Goal: Register for event/course

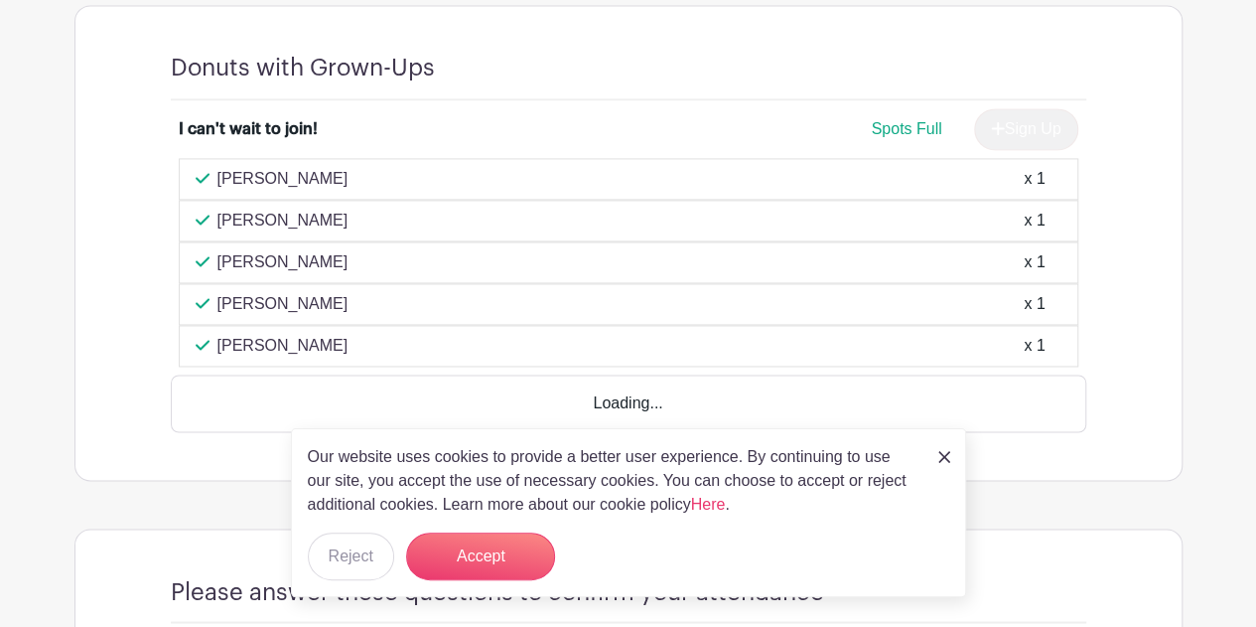
scroll to position [1411, 0]
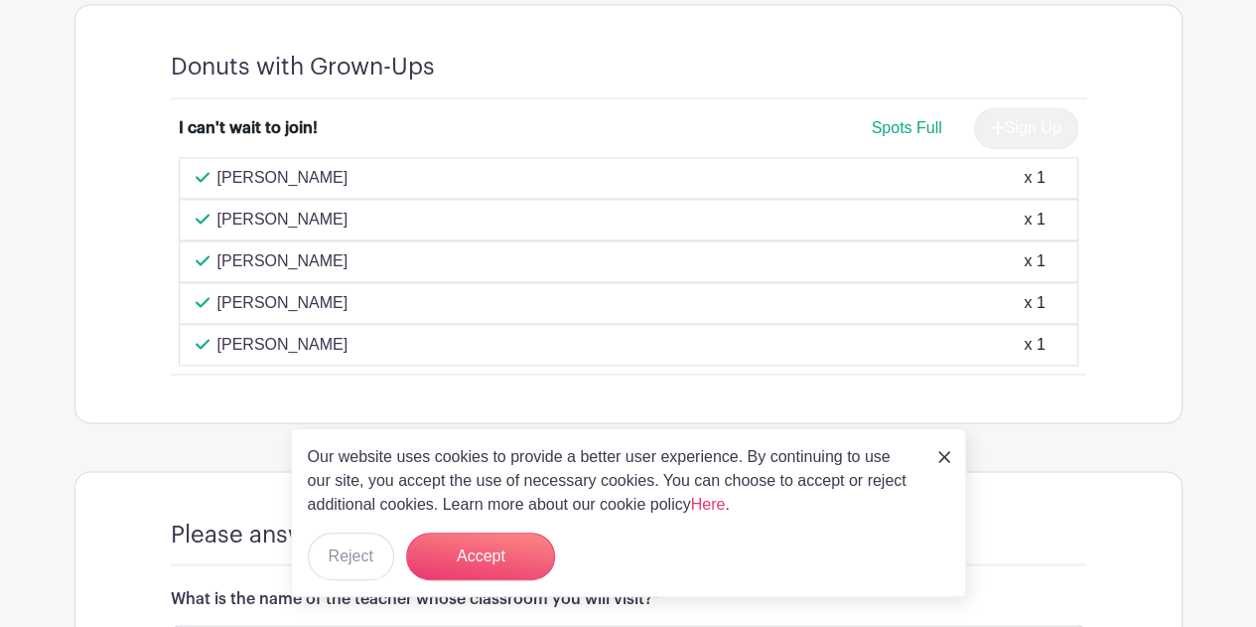
click at [950, 452] on div "Our website uses cookies to provide a better user experience. By continuing to …" at bounding box center [628, 512] width 675 height 169
click at [948, 452] on img at bounding box center [944, 457] width 12 height 12
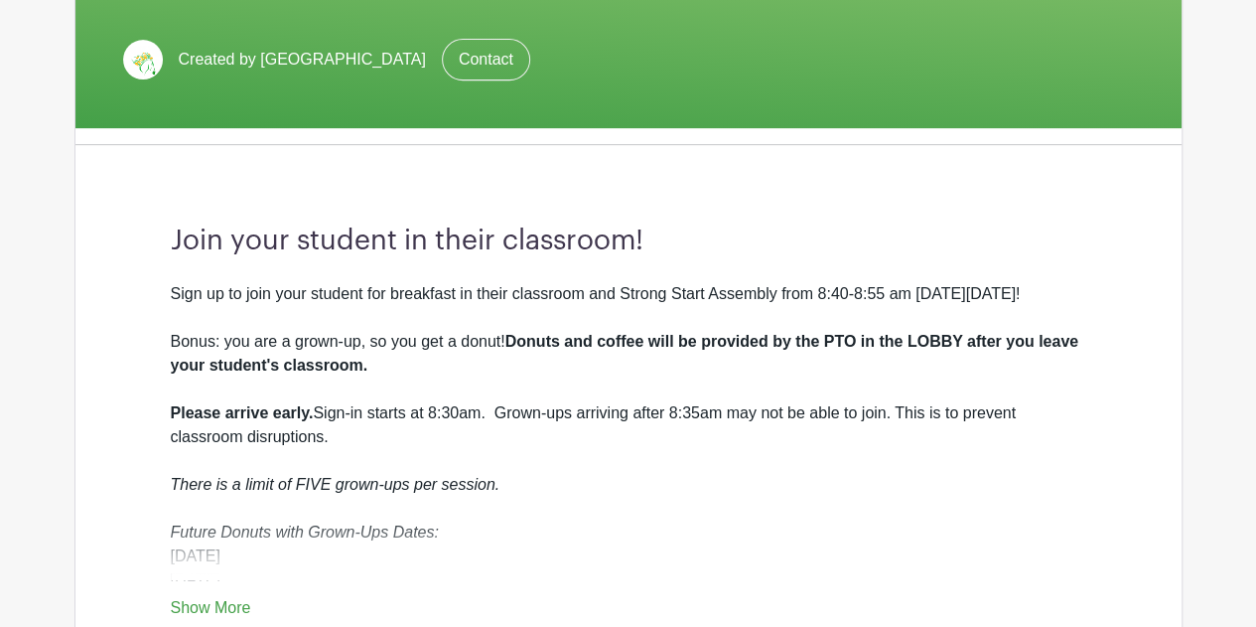
scroll to position [568, 0]
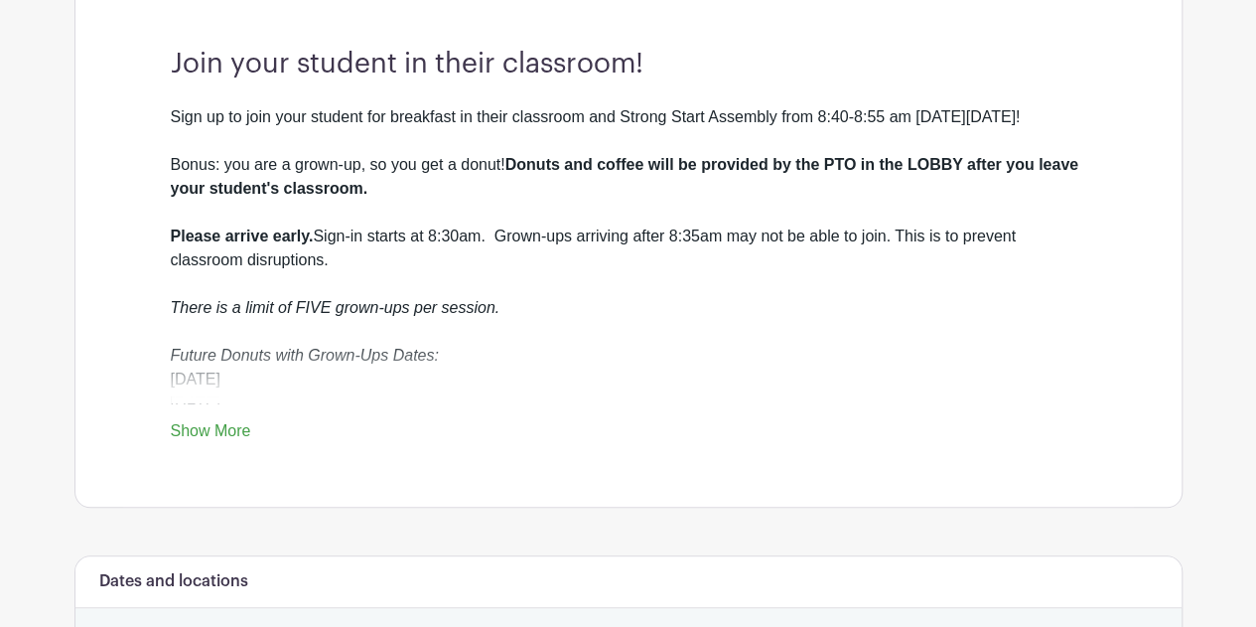
click at [220, 434] on link "Show More" at bounding box center [211, 434] width 80 height 25
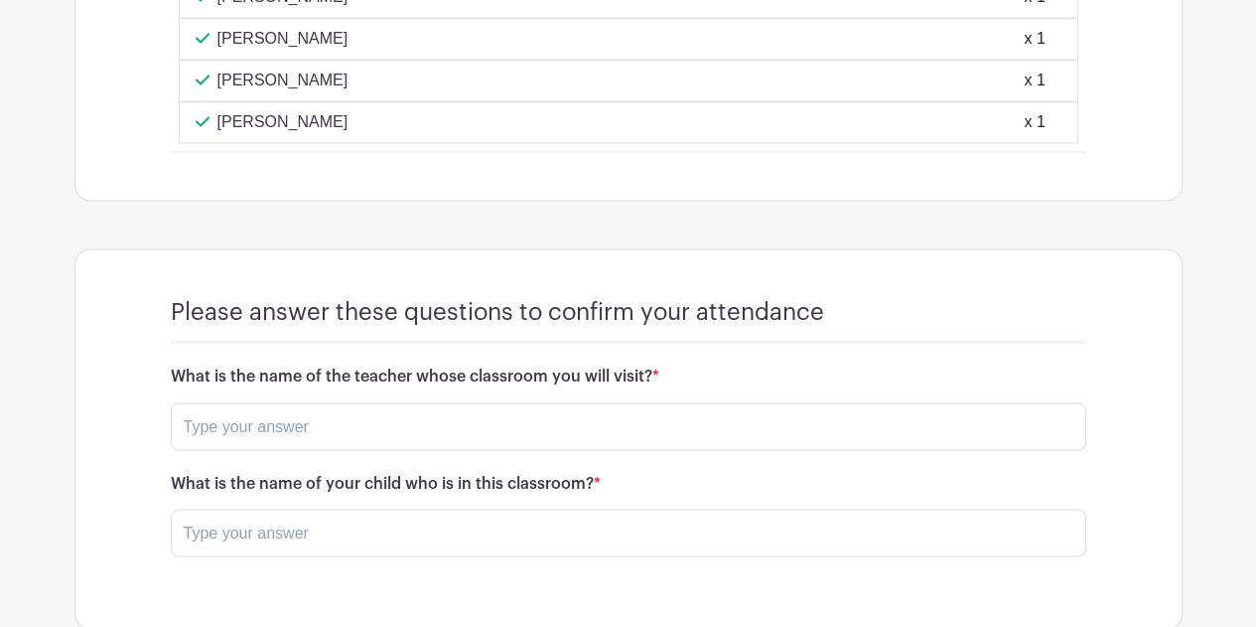
scroll to position [1672, 0]
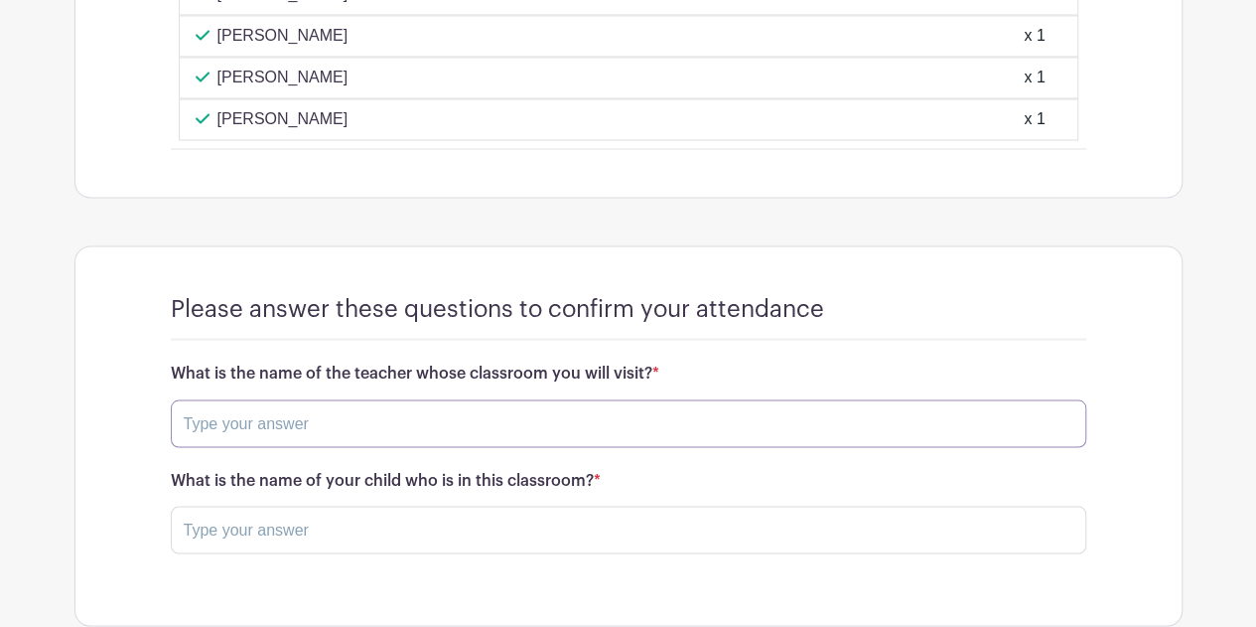
click at [413, 408] on input "text" at bounding box center [629, 423] width 916 height 48
type input "Chamovitz"
click at [447, 526] on input "text" at bounding box center [629, 529] width 916 height 48
type input "[PERSON_NAME]"
drag, startPoint x: 325, startPoint y: 420, endPoint x: 143, endPoint y: 421, distance: 181.7
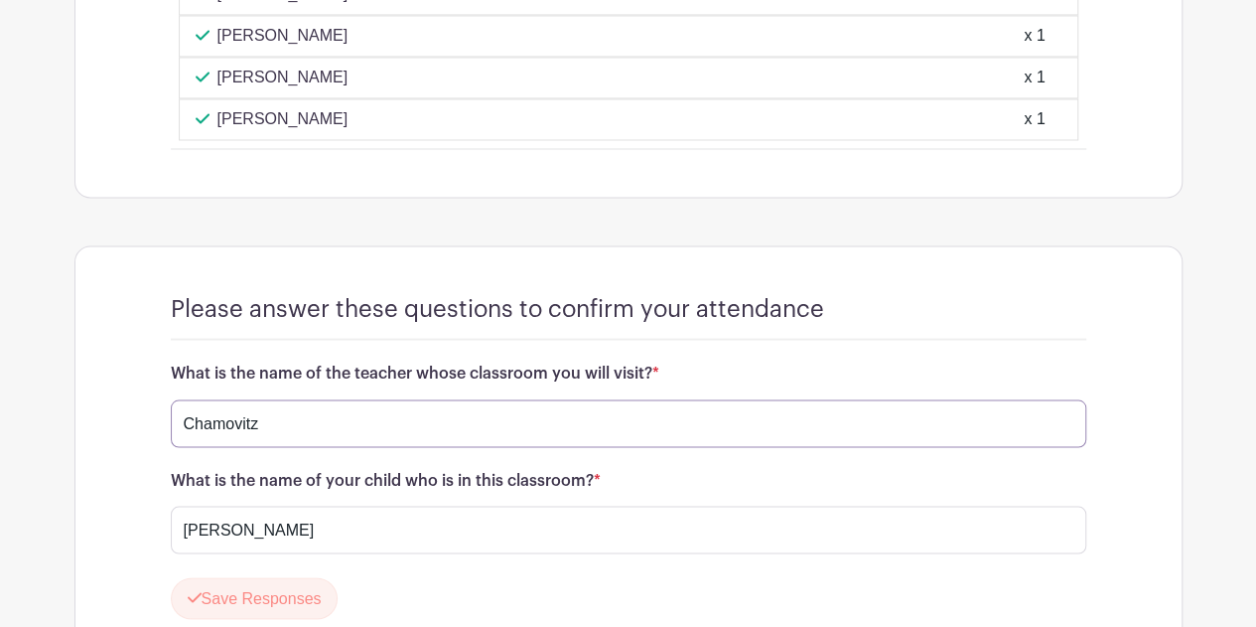
click at [143, 421] on div "Please answer these questions to confirm your attendance What is the name of th…" at bounding box center [628, 464] width 1011 height 436
type input "[PERSON_NAME]"
drag, startPoint x: 335, startPoint y: 523, endPoint x: 113, endPoint y: 500, distance: 222.7
click at [113, 500] on turbo-frame "Please answer these questions to confirm your attendance What is the name of th…" at bounding box center [628, 464] width 1106 height 436
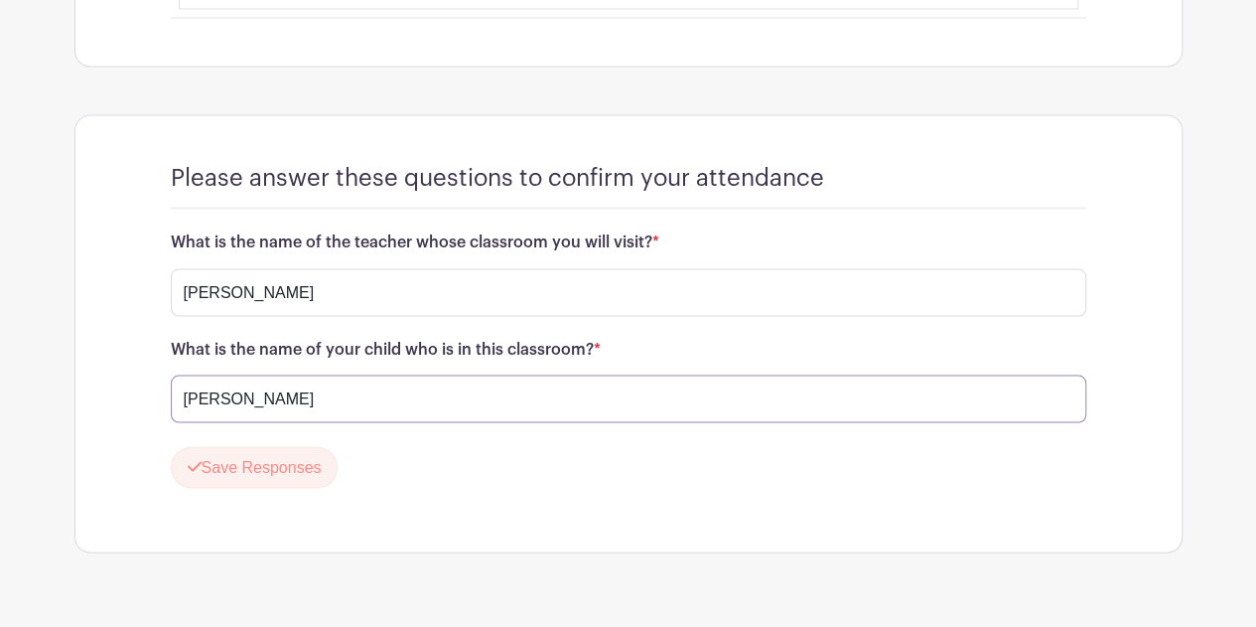
scroll to position [1804, 0]
type input "[PERSON_NAME]"
click at [205, 455] on button "Save Responses" at bounding box center [255, 466] width 168 height 42
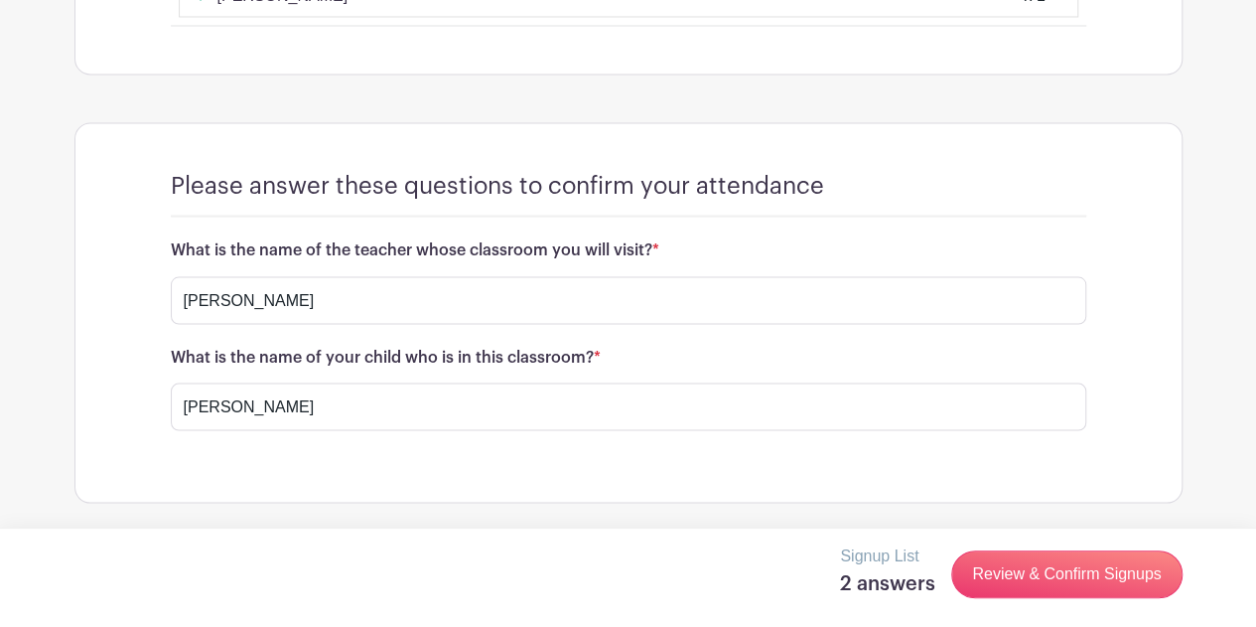
scroll to position [1786, 0]
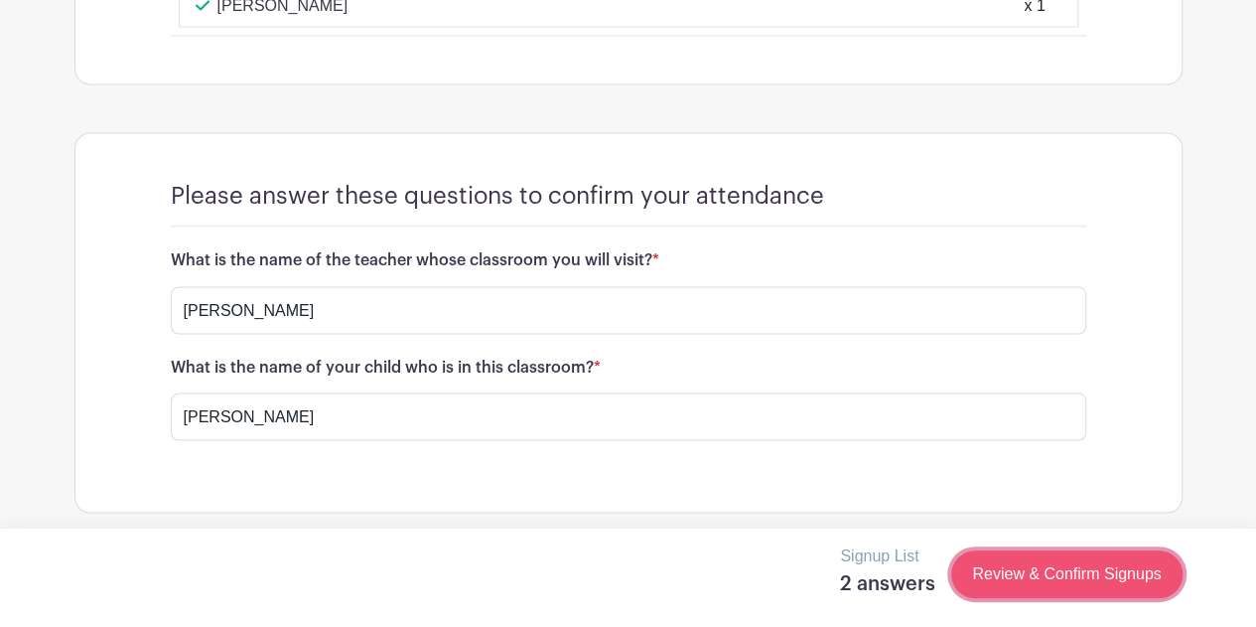
click at [978, 576] on link "Review & Confirm Signups" at bounding box center [1066, 574] width 230 height 48
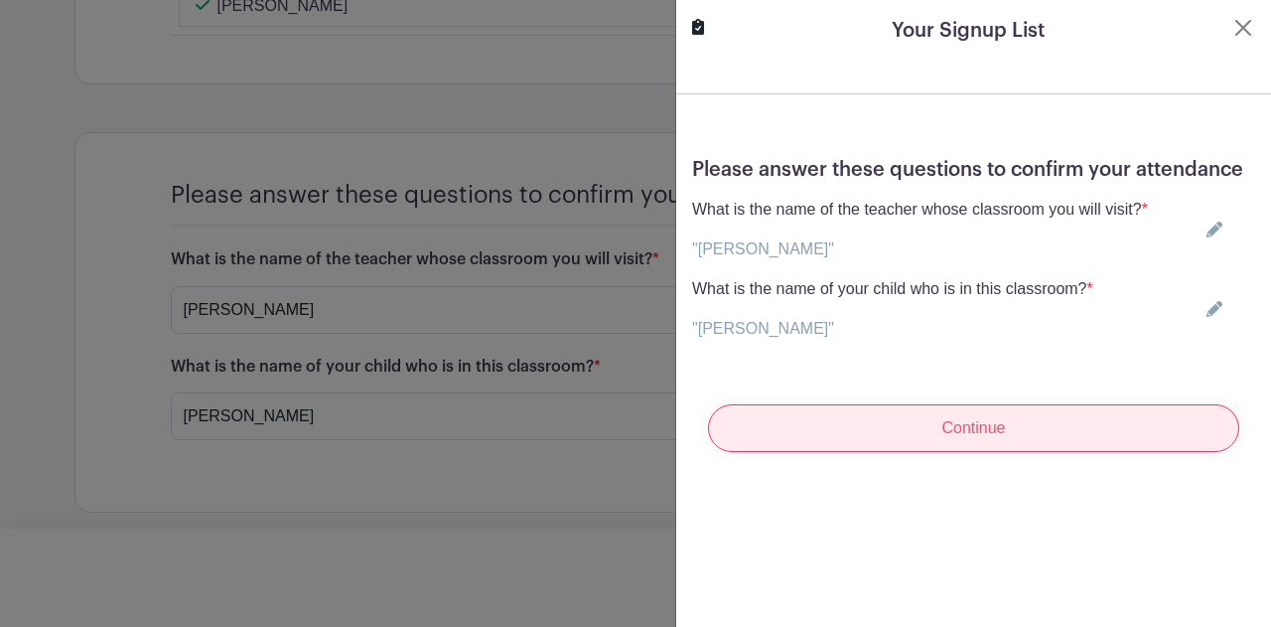
click at [960, 450] on input "Continue" at bounding box center [973, 428] width 531 height 48
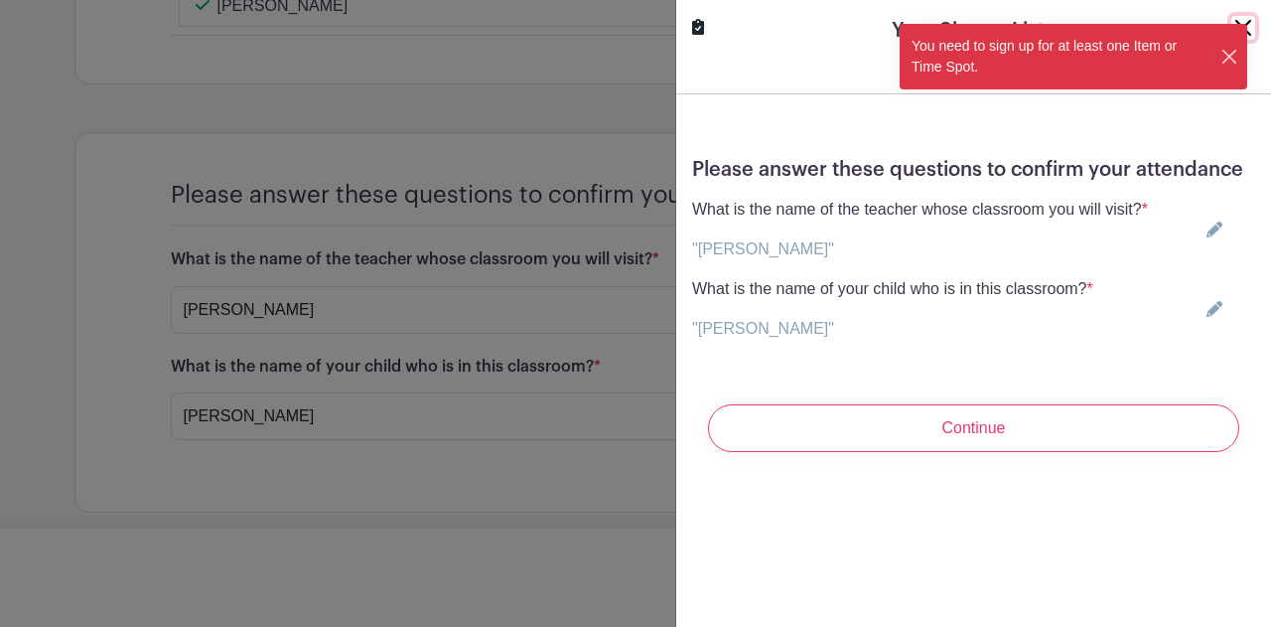
click at [1225, 61] on button "Close" at bounding box center [1230, 57] width 19 height 21
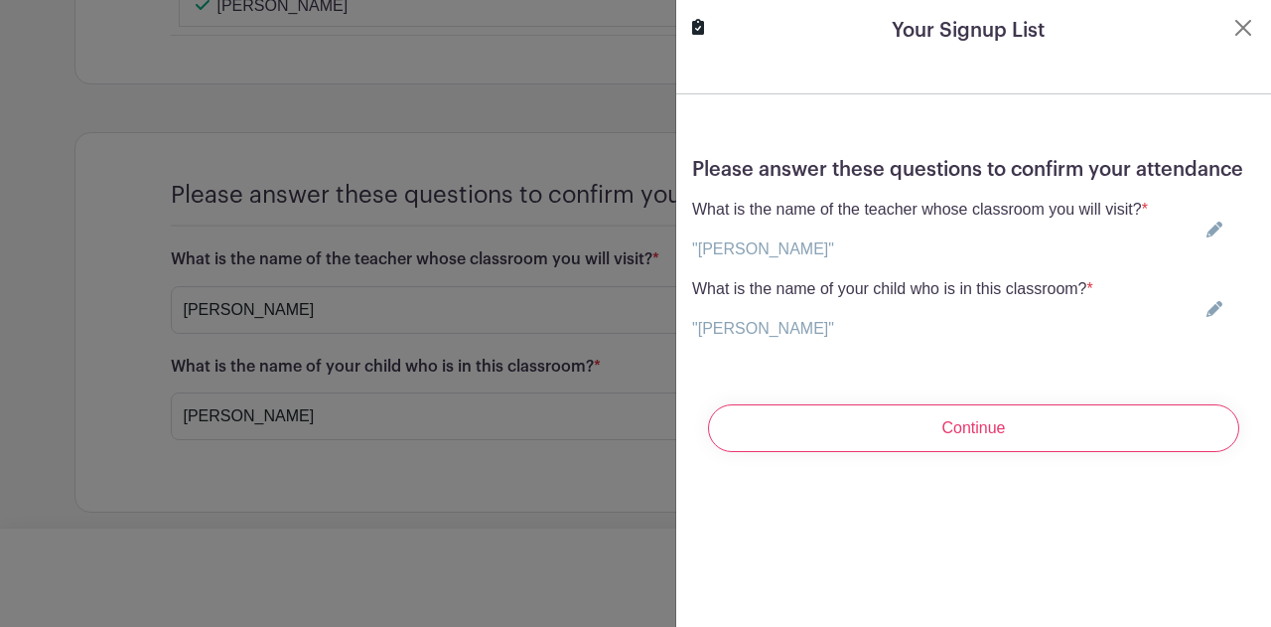
drag, startPoint x: 1235, startPoint y: 23, endPoint x: 709, endPoint y: 176, distance: 548.1
click at [709, 176] on h5 "Please answer these questions to confirm your attendance" at bounding box center [973, 170] width 563 height 24
click at [1231, 31] on button "Close" at bounding box center [1243, 28] width 24 height 24
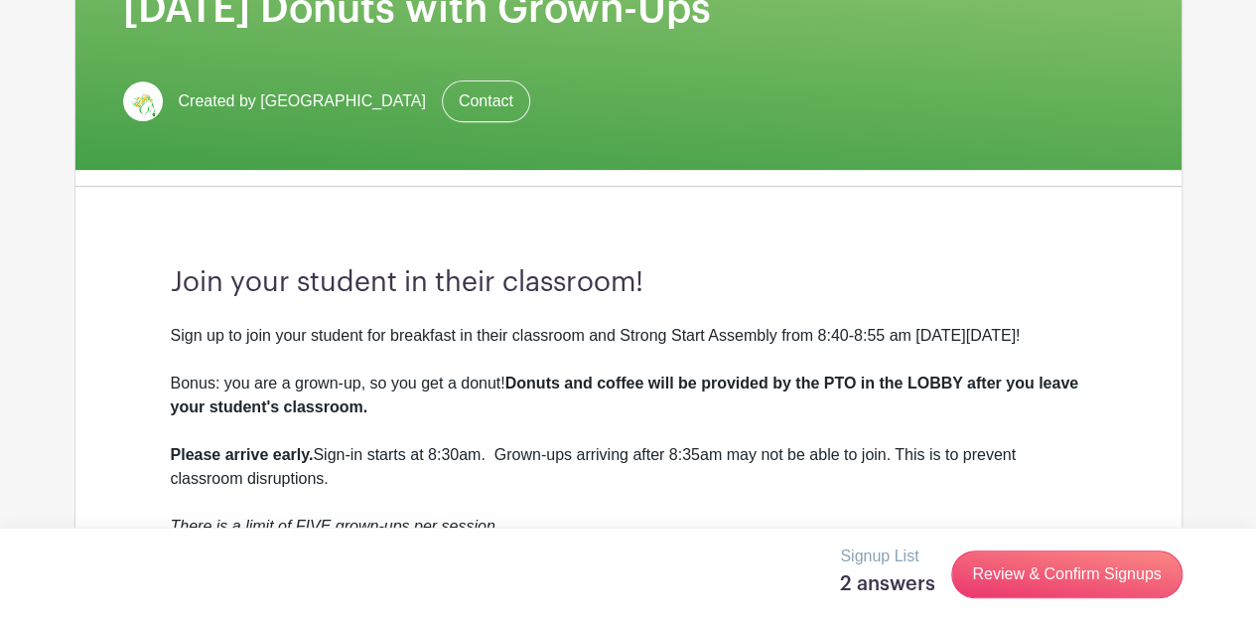
scroll to position [354, 0]
